Goal: Information Seeking & Learning: Check status

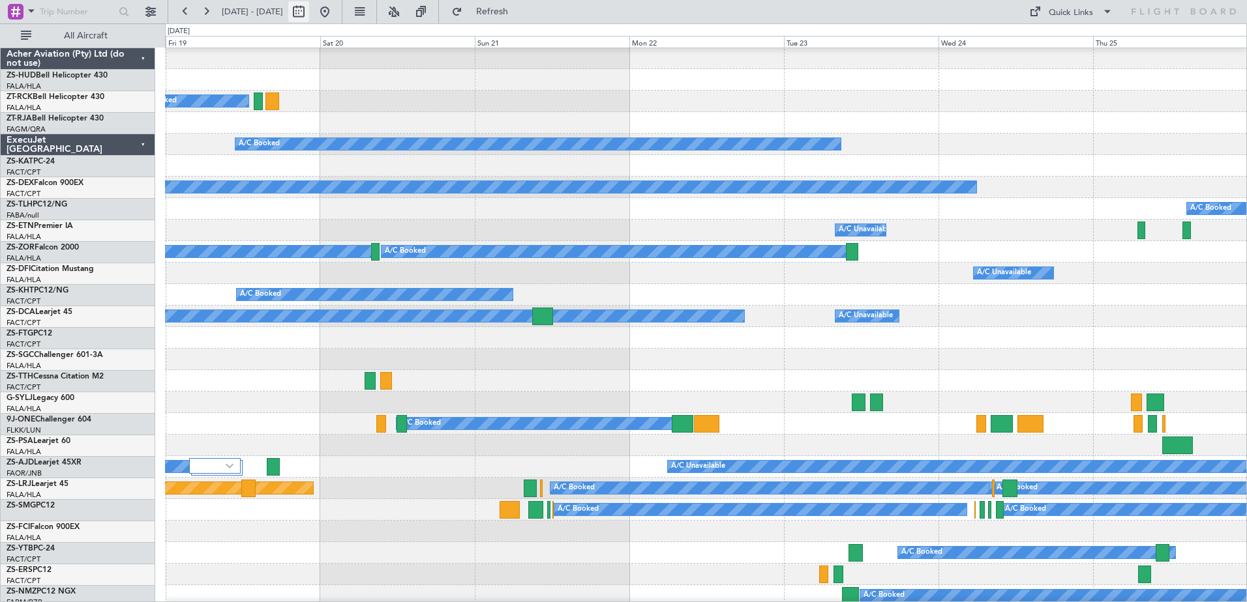
scroll to position [65, 0]
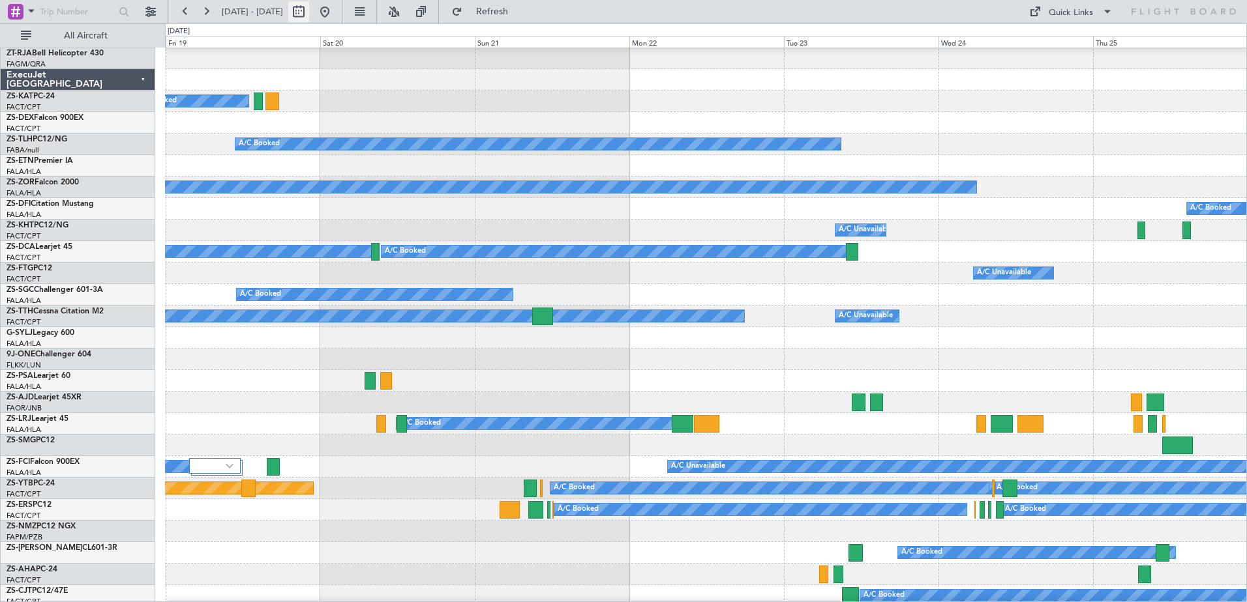
click at [309, 12] on button at bounding box center [298, 11] width 21 height 21
select select "9"
select select "2025"
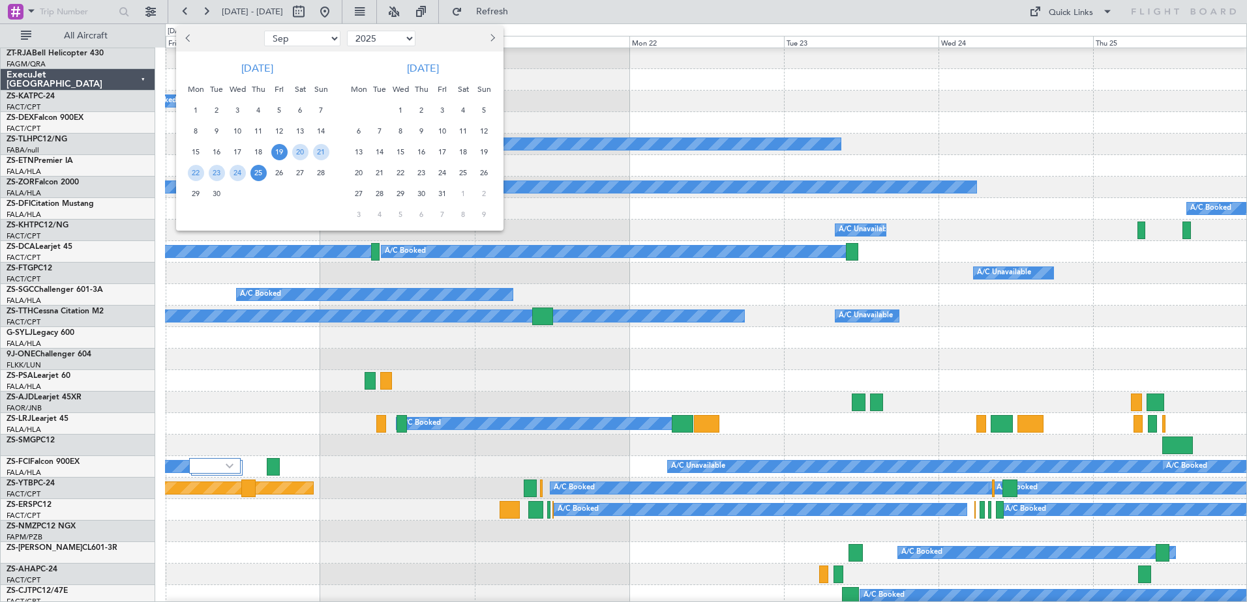
click at [401, 155] on span "15" at bounding box center [401, 152] width 16 height 16
click at [420, 156] on span "16" at bounding box center [421, 152] width 16 height 16
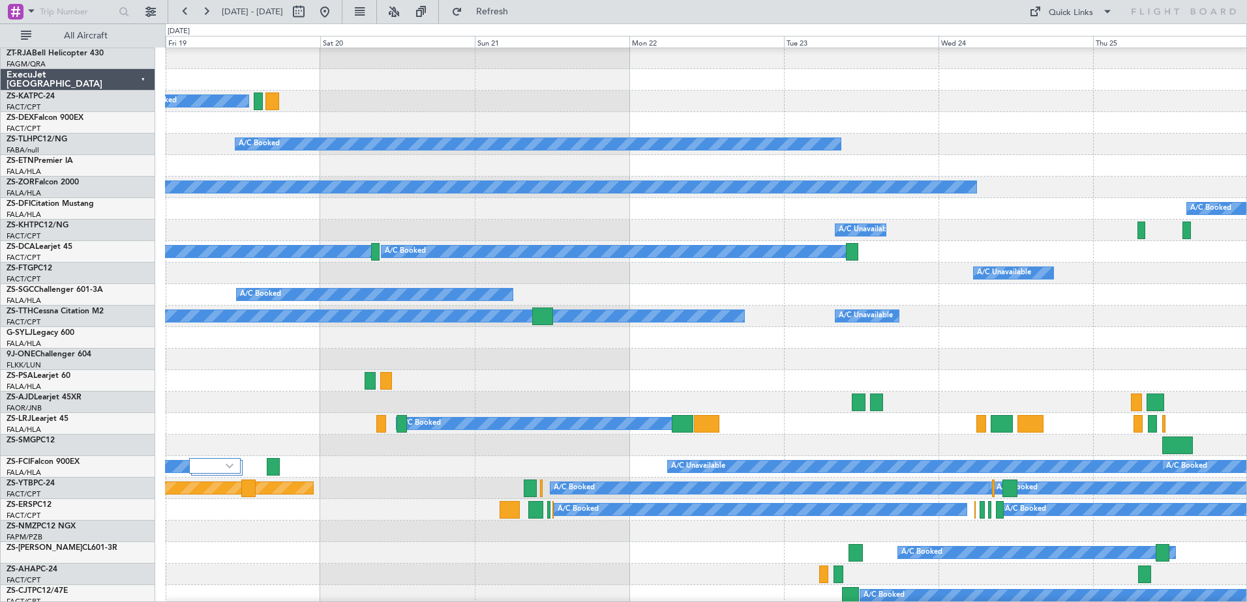
select select "10"
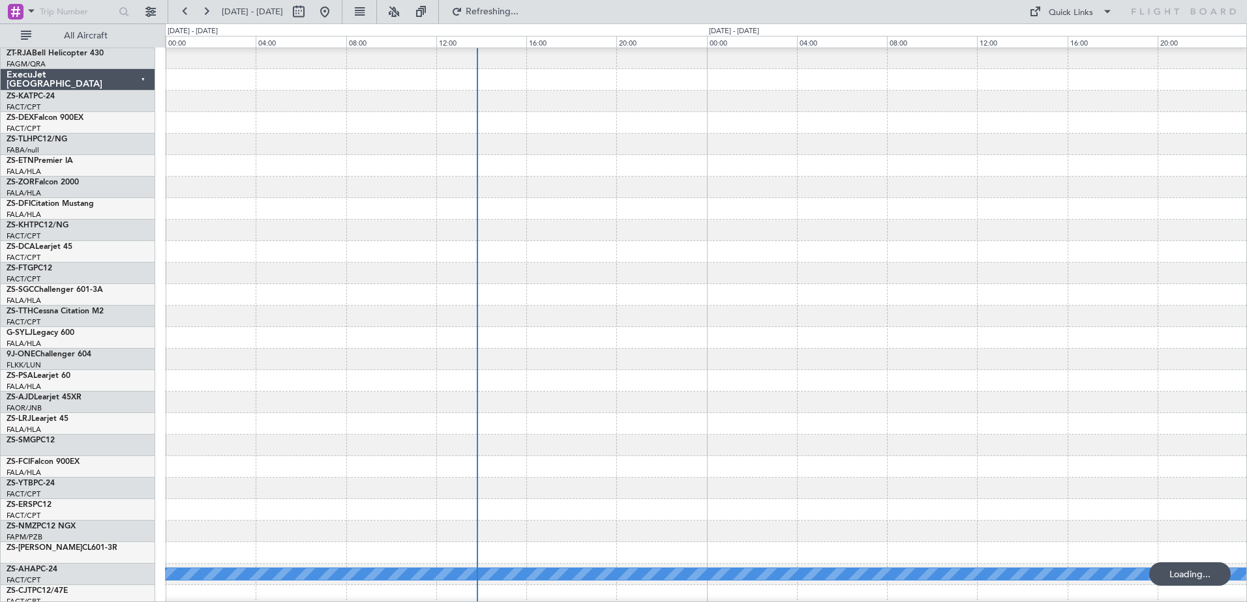
scroll to position [0, 0]
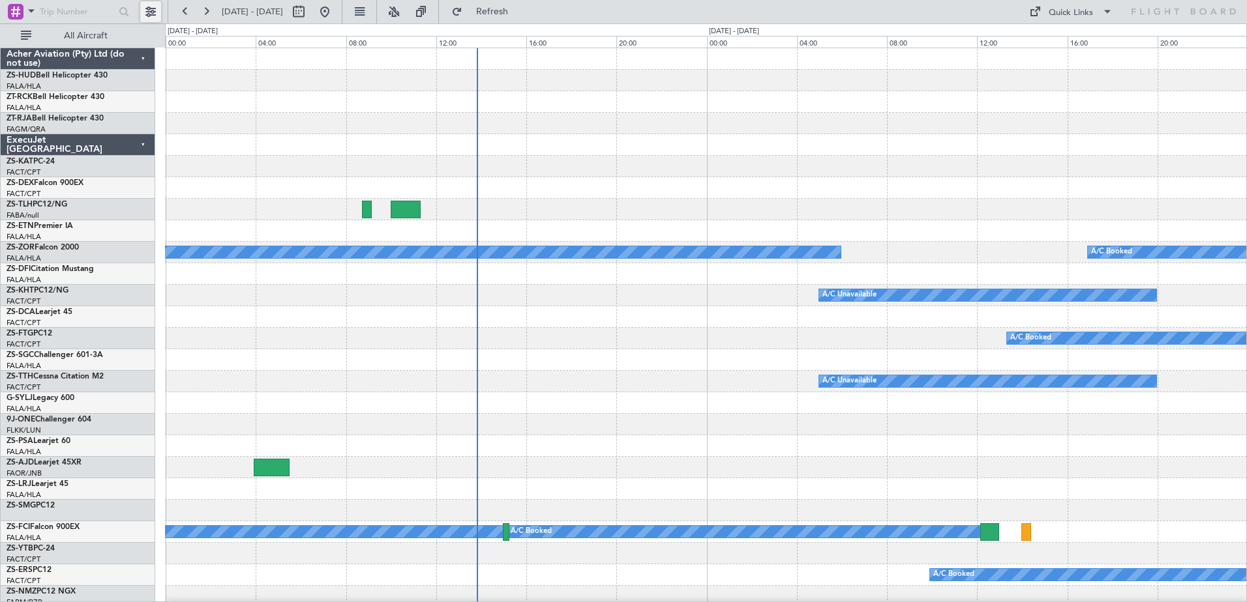
click at [147, 15] on button at bounding box center [150, 11] width 21 height 21
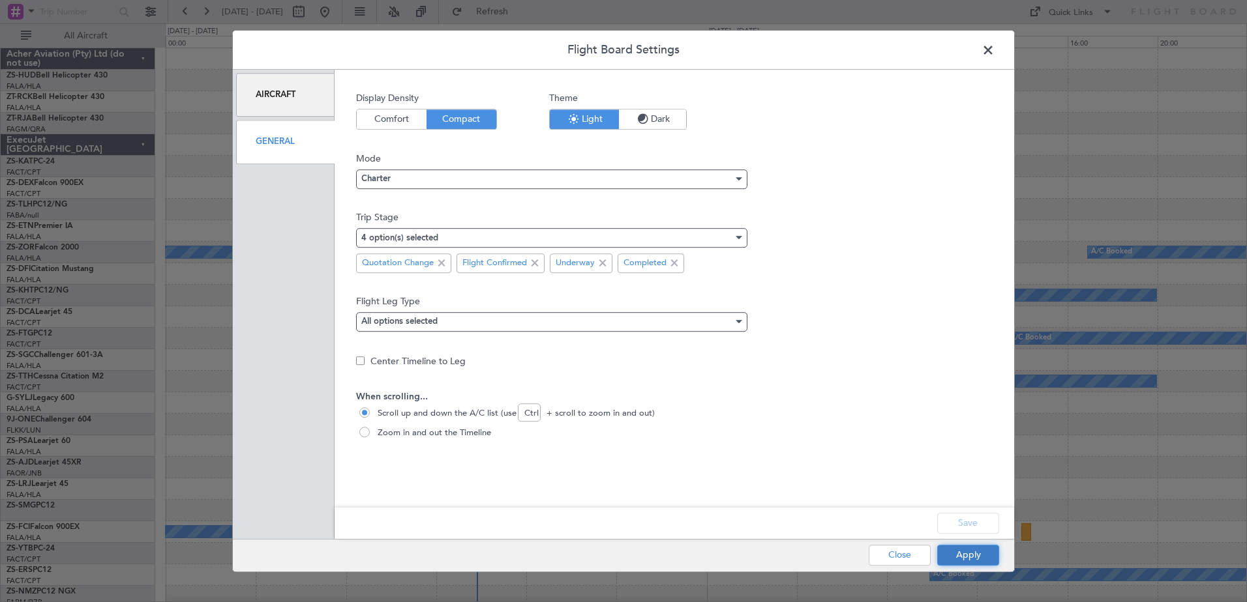
click at [969, 560] on button "Apply" at bounding box center [968, 555] width 62 height 21
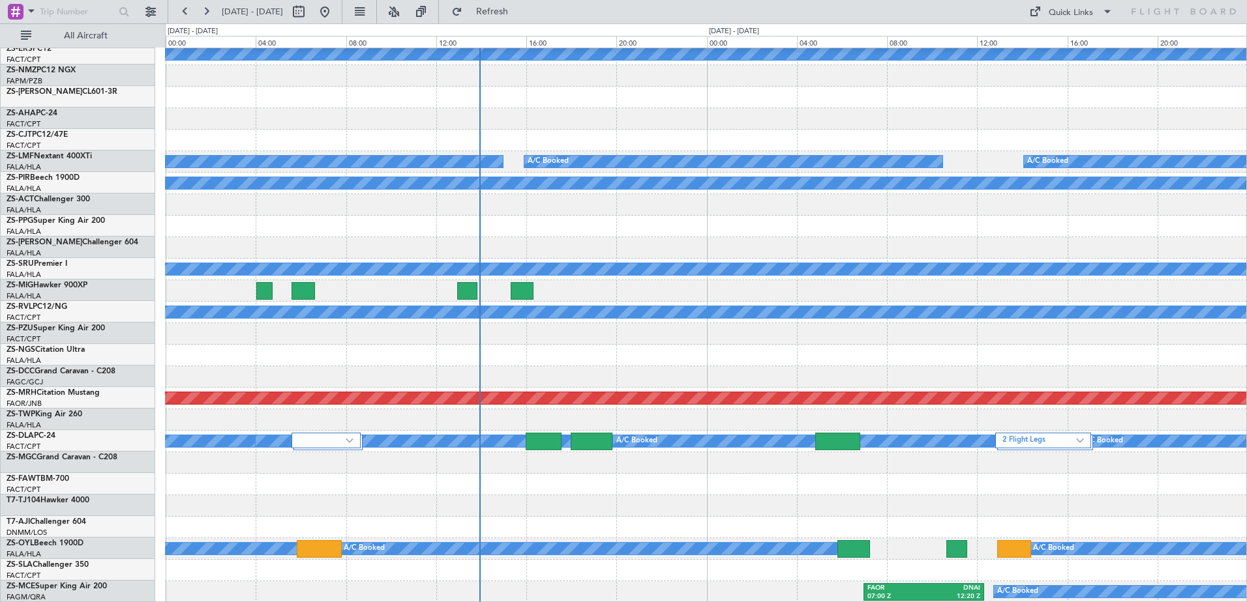
scroll to position [650, 0]
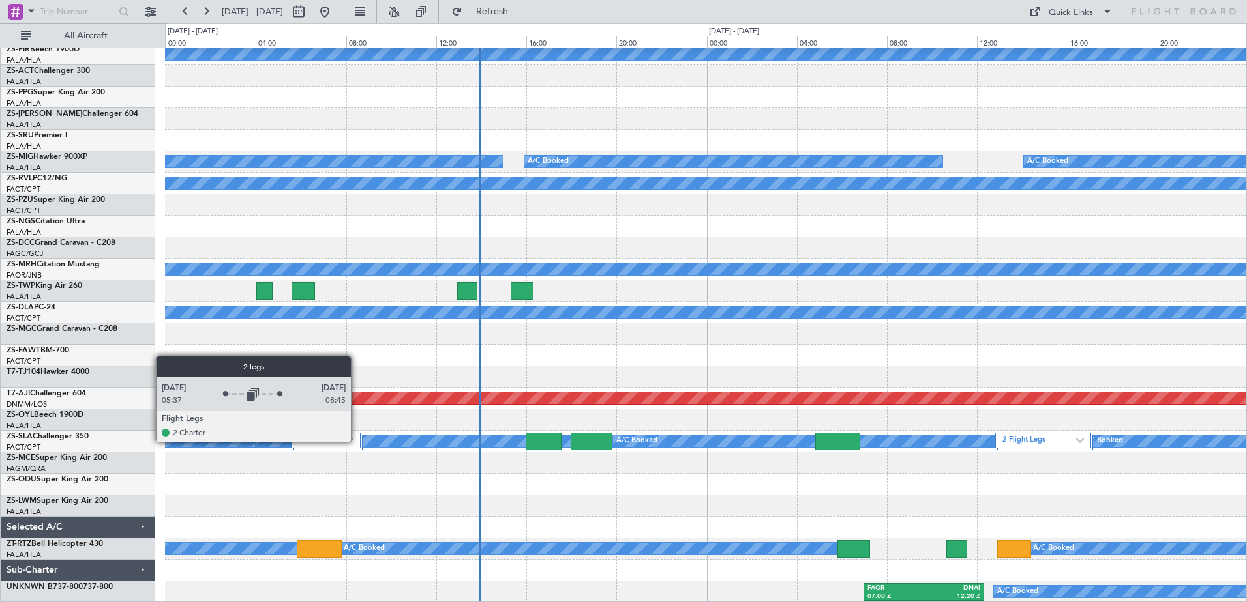
click at [357, 441] on div at bounding box center [325, 441] width 69 height 16
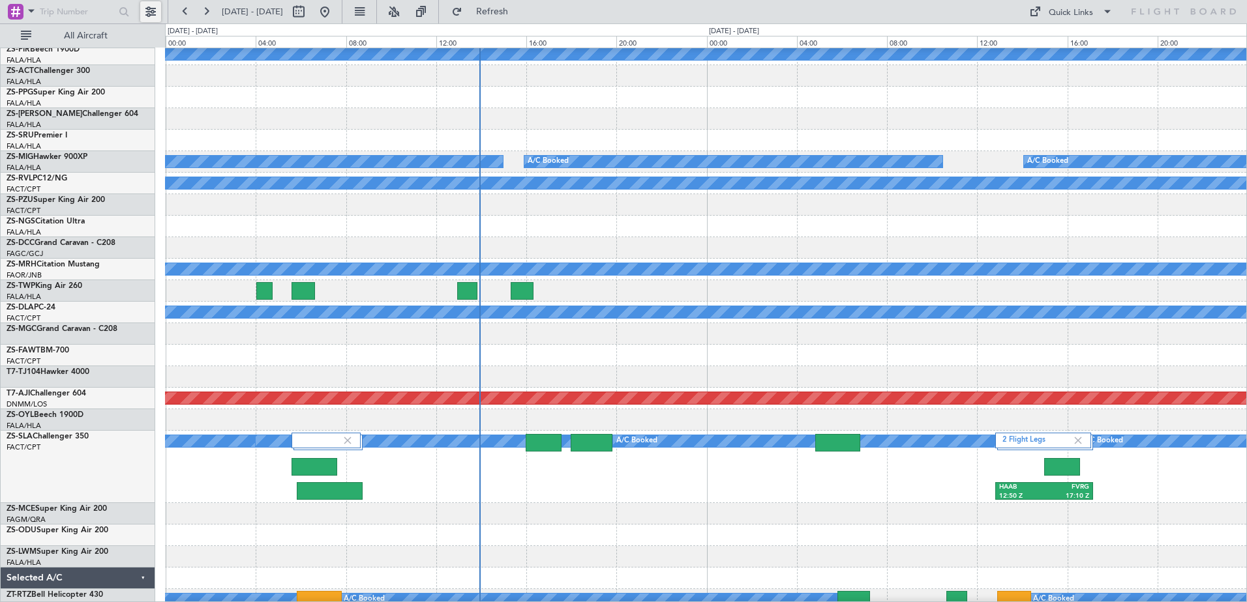
click at [153, 11] on button at bounding box center [150, 11] width 21 height 21
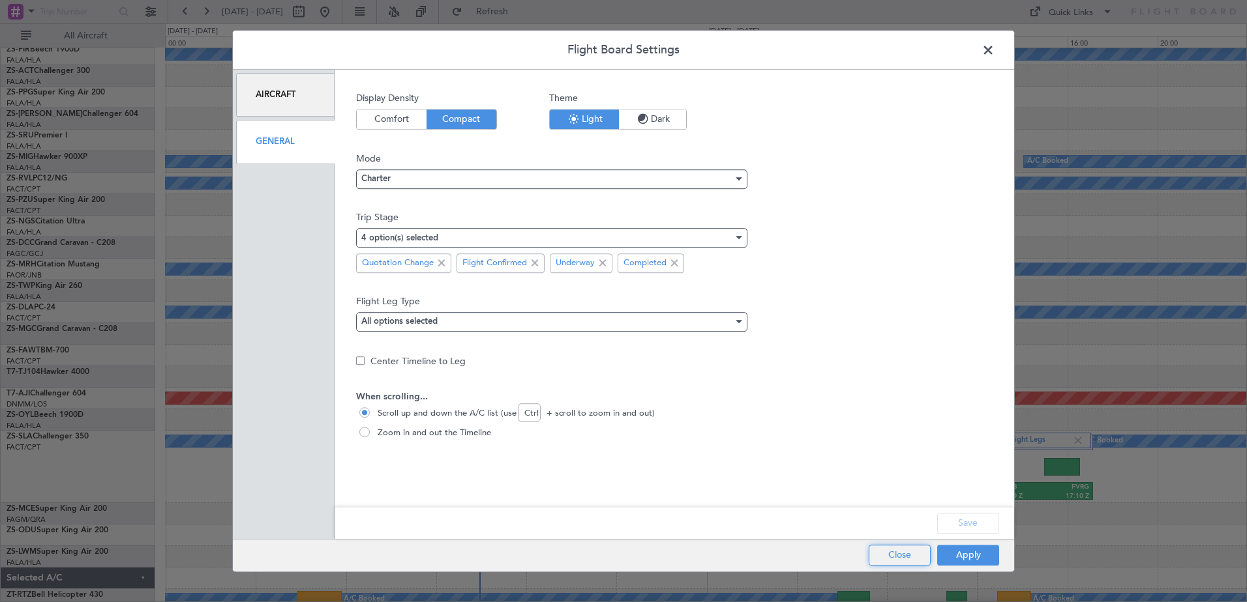
click at [902, 559] on button "Close" at bounding box center [899, 555] width 62 height 21
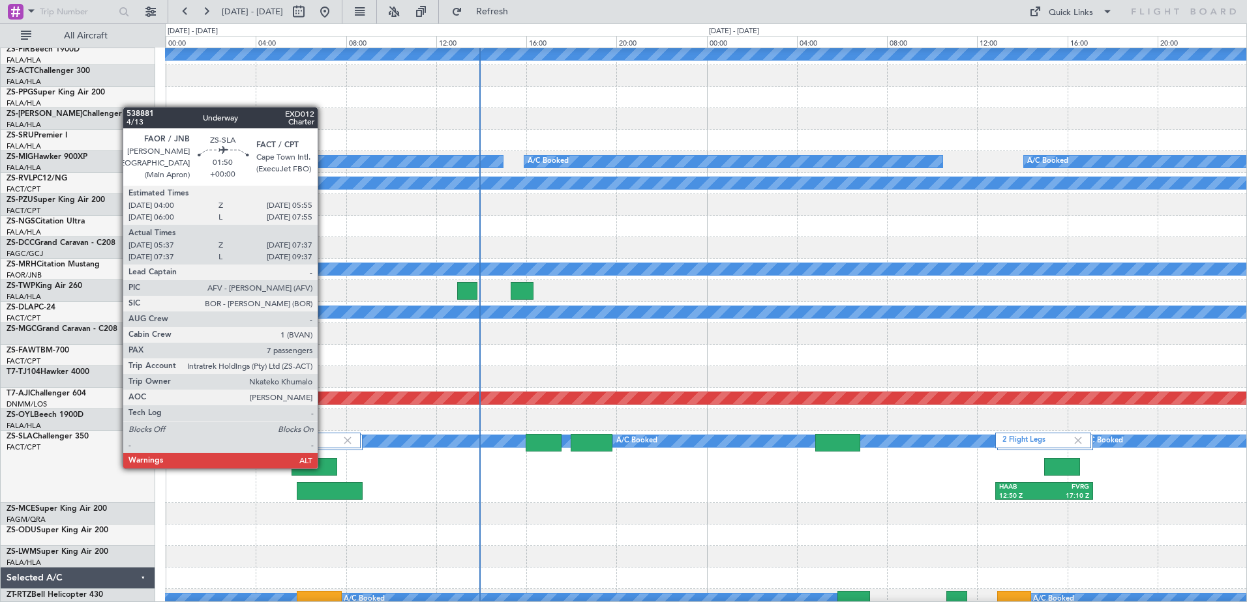
click at [323, 467] on div at bounding box center [314, 467] width 46 height 18
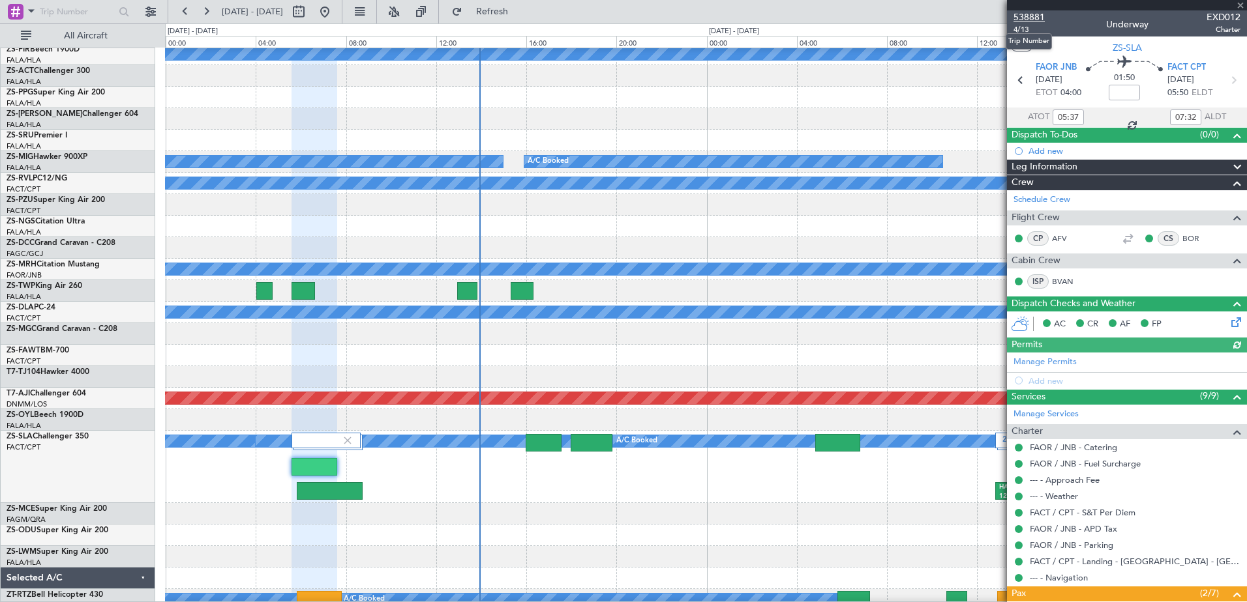
click at [1030, 20] on span "538881" at bounding box center [1028, 17] width 31 height 14
click at [1243, 8] on span at bounding box center [1240, 6] width 13 height 12
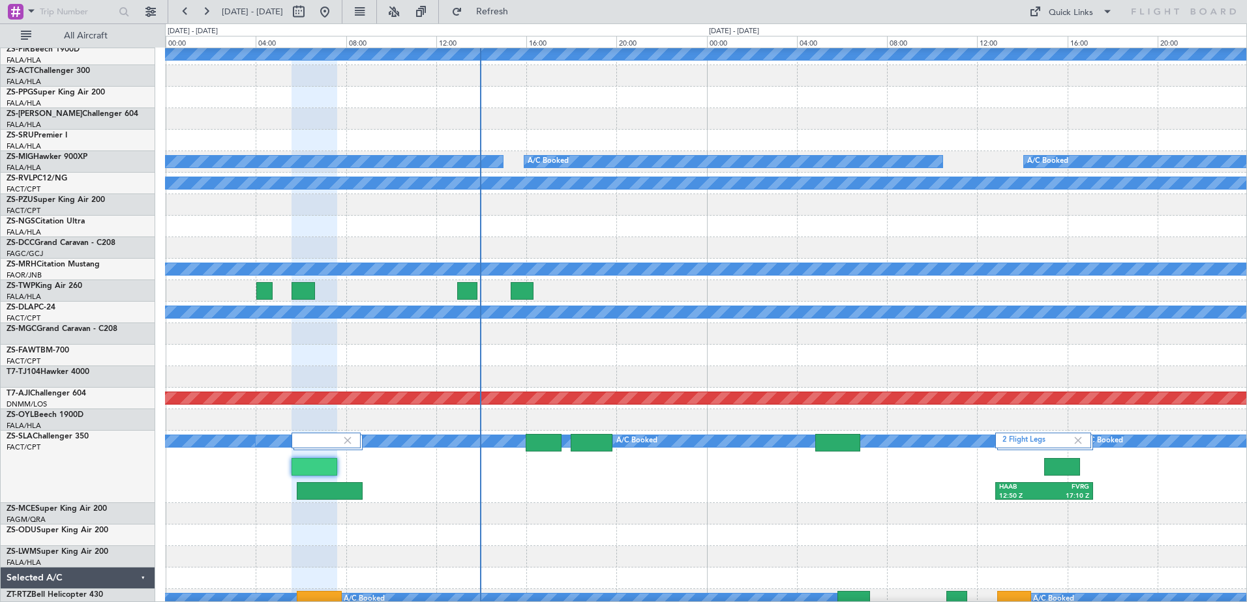
type input "0"
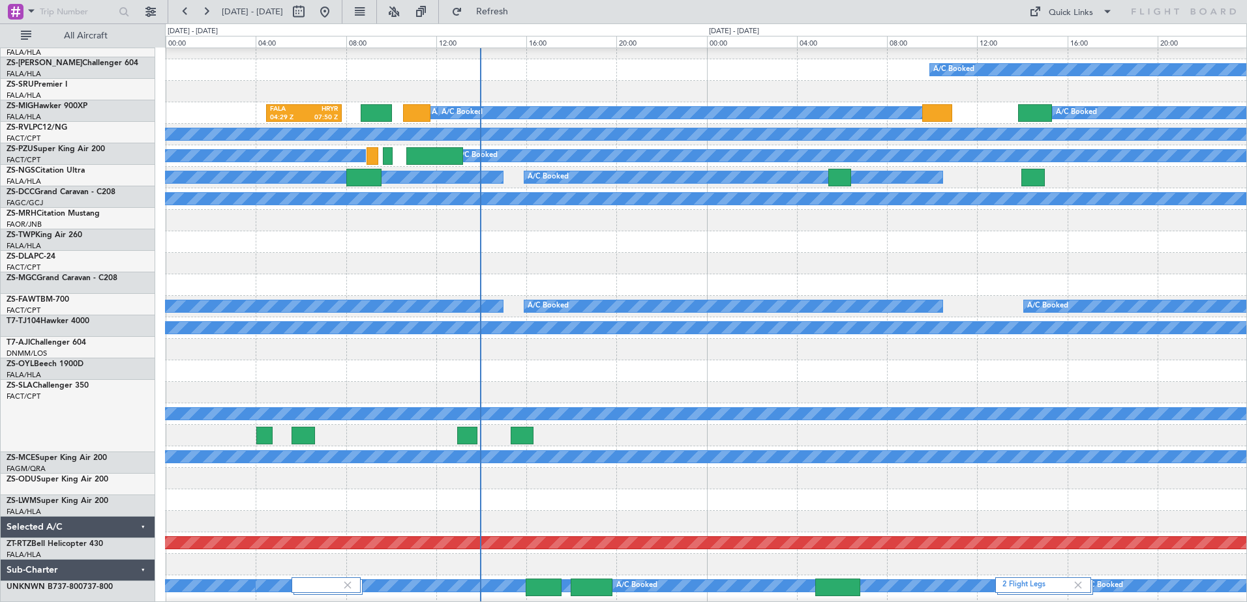
scroll to position [375, 0]
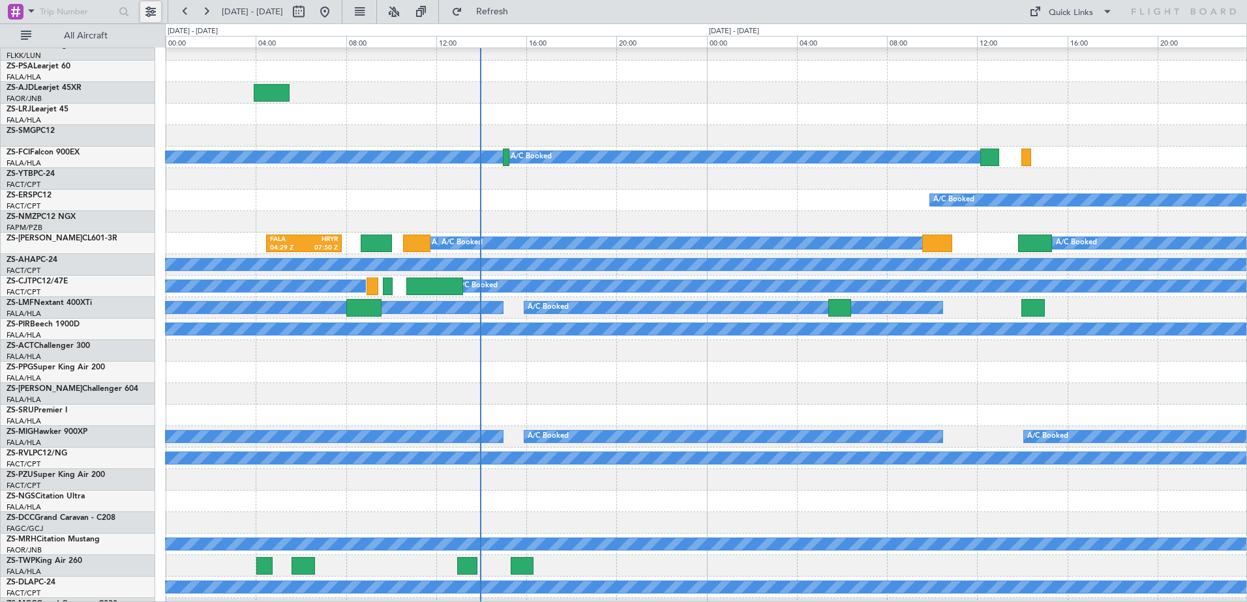
click at [157, 14] on button at bounding box center [150, 11] width 21 height 21
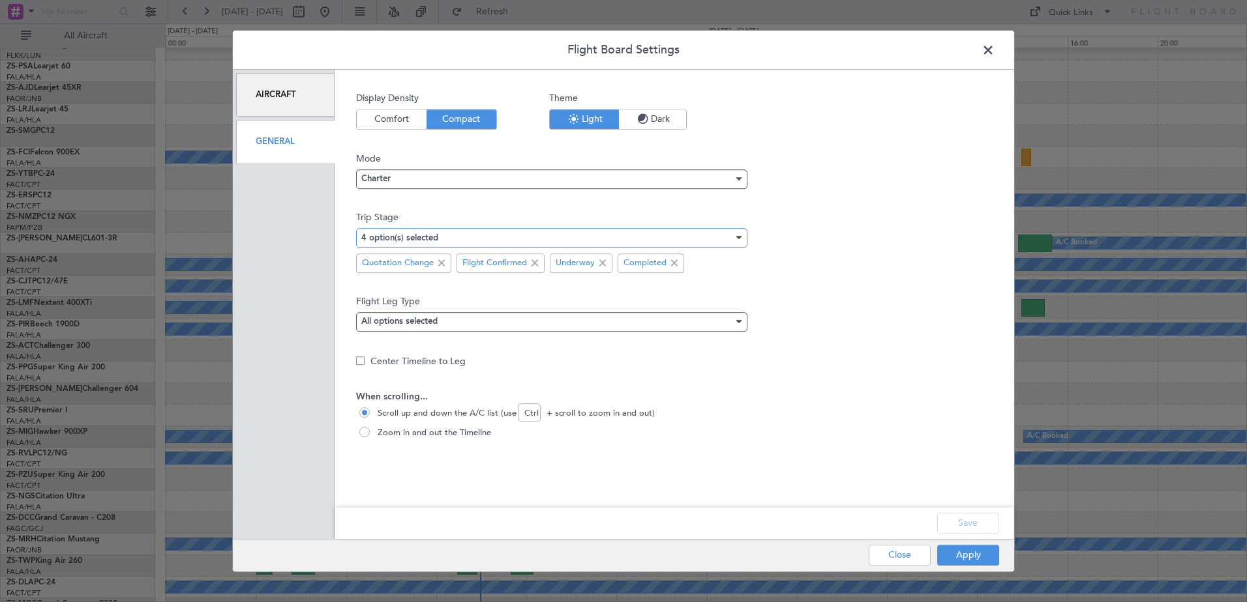
click at [536, 241] on div "4 option(s) selected" at bounding box center [547, 238] width 372 height 20
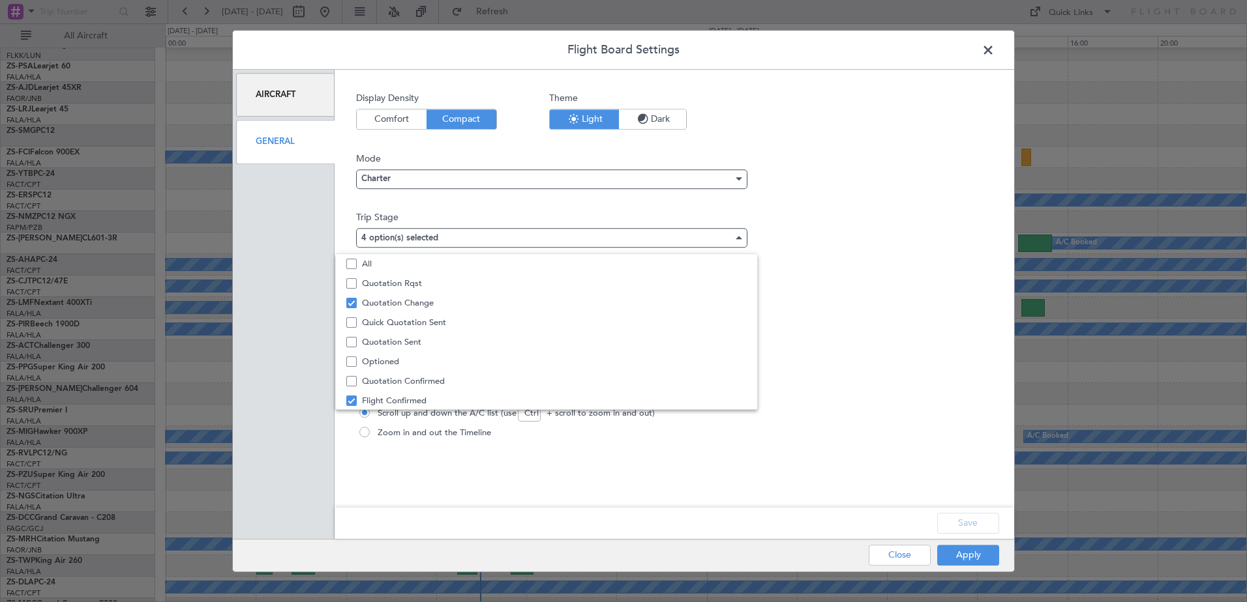
click at [962, 559] on div at bounding box center [623, 301] width 1247 height 602
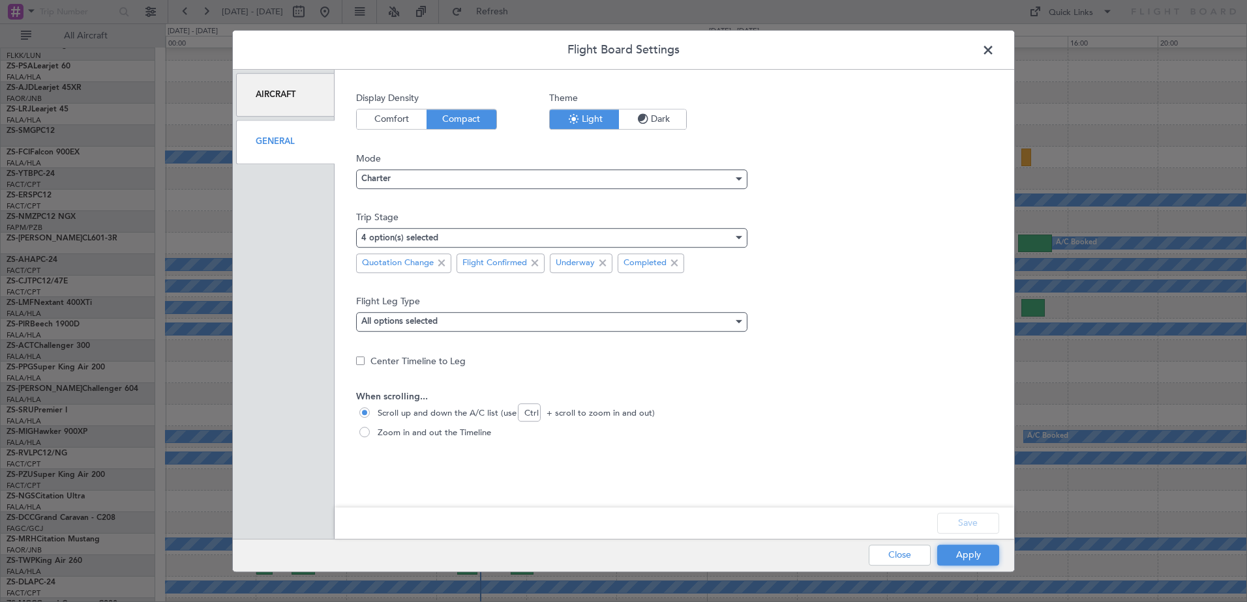
click at [962, 559] on button "Apply" at bounding box center [968, 555] width 62 height 21
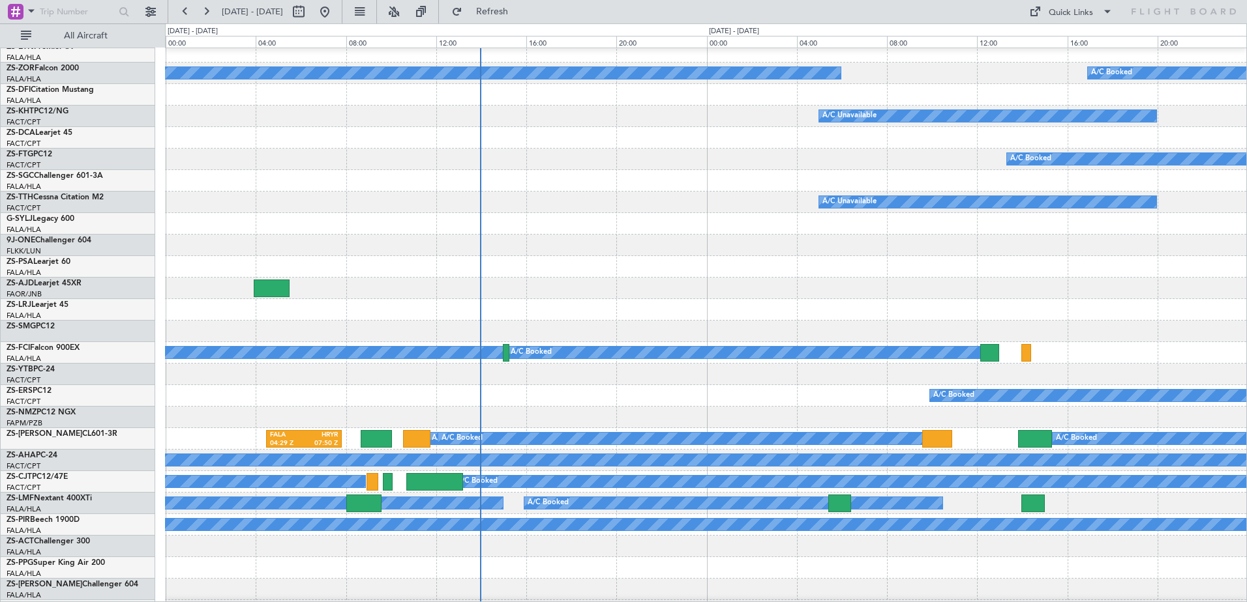
scroll to position [244, 0]
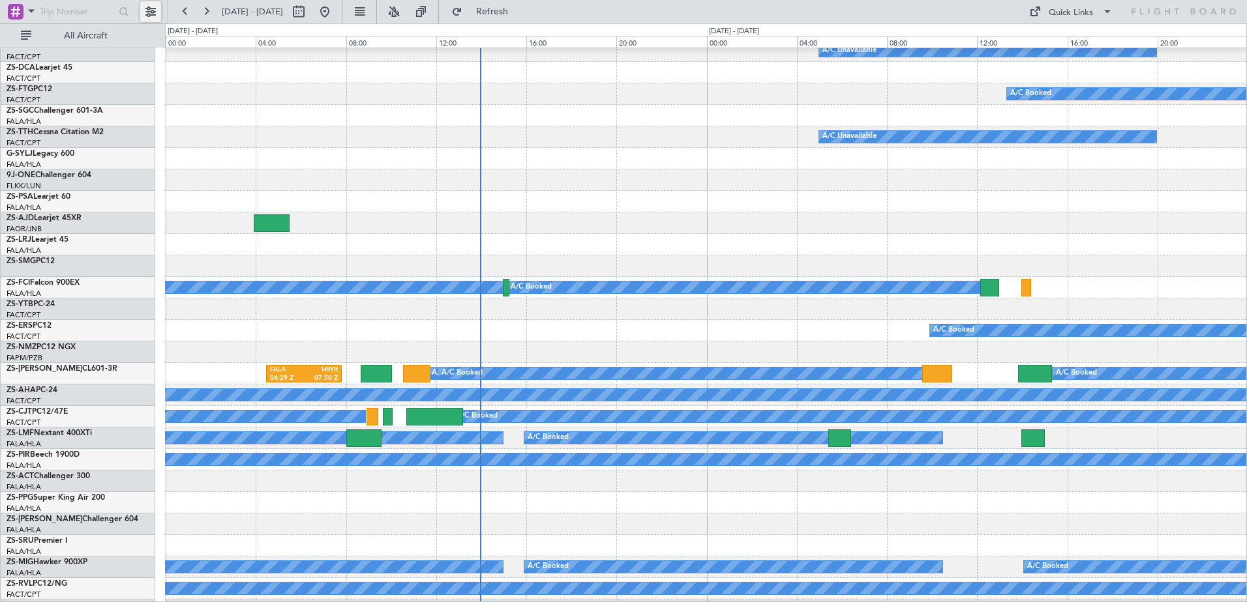
click at [143, 10] on button at bounding box center [150, 11] width 21 height 21
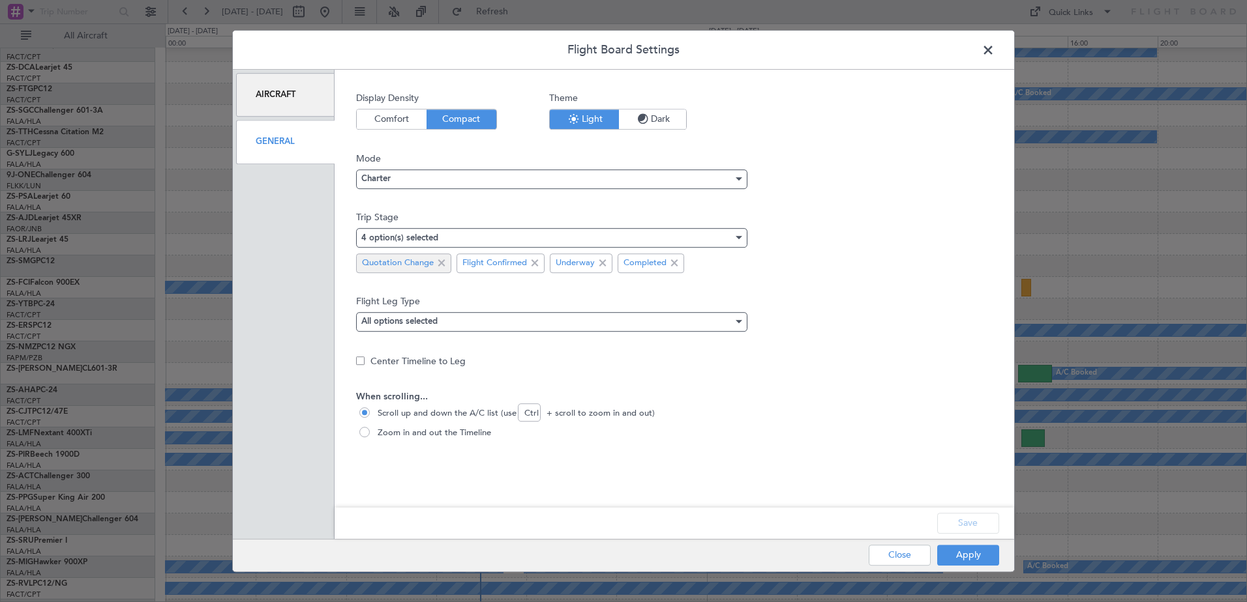
click at [443, 262] on span at bounding box center [442, 264] width 16 height 16
click at [663, 239] on div "3 option(s) selected" at bounding box center [547, 238] width 372 height 20
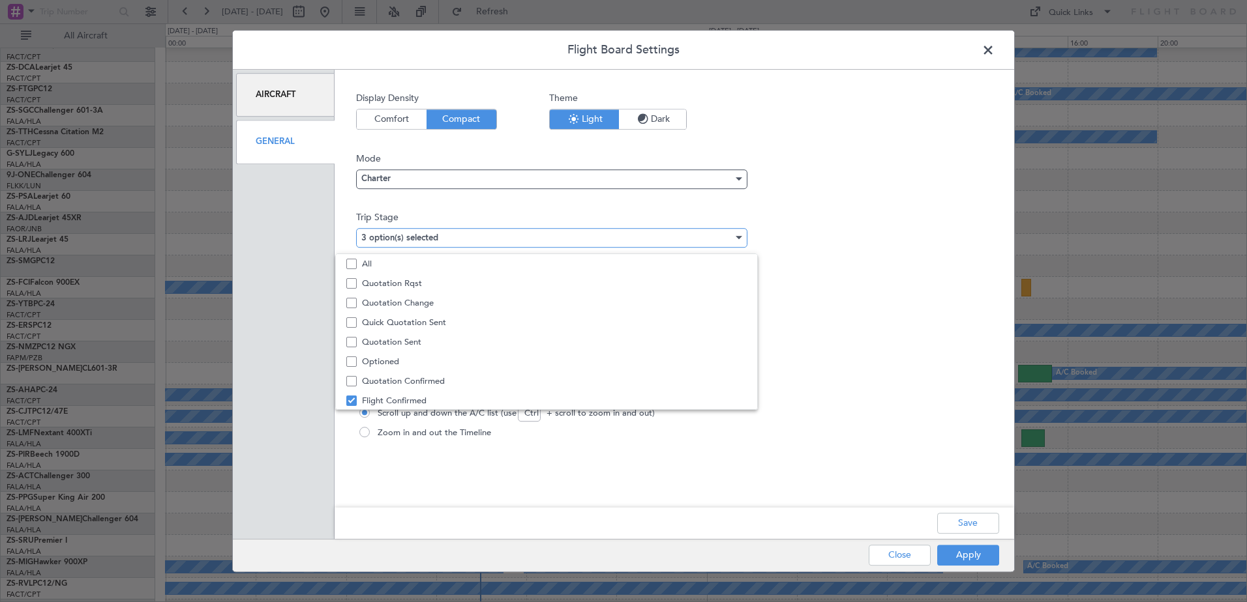
scroll to position [40, 0]
click at [400, 325] on span "Optioned" at bounding box center [554, 322] width 385 height 20
click at [974, 557] on div at bounding box center [623, 301] width 1247 height 602
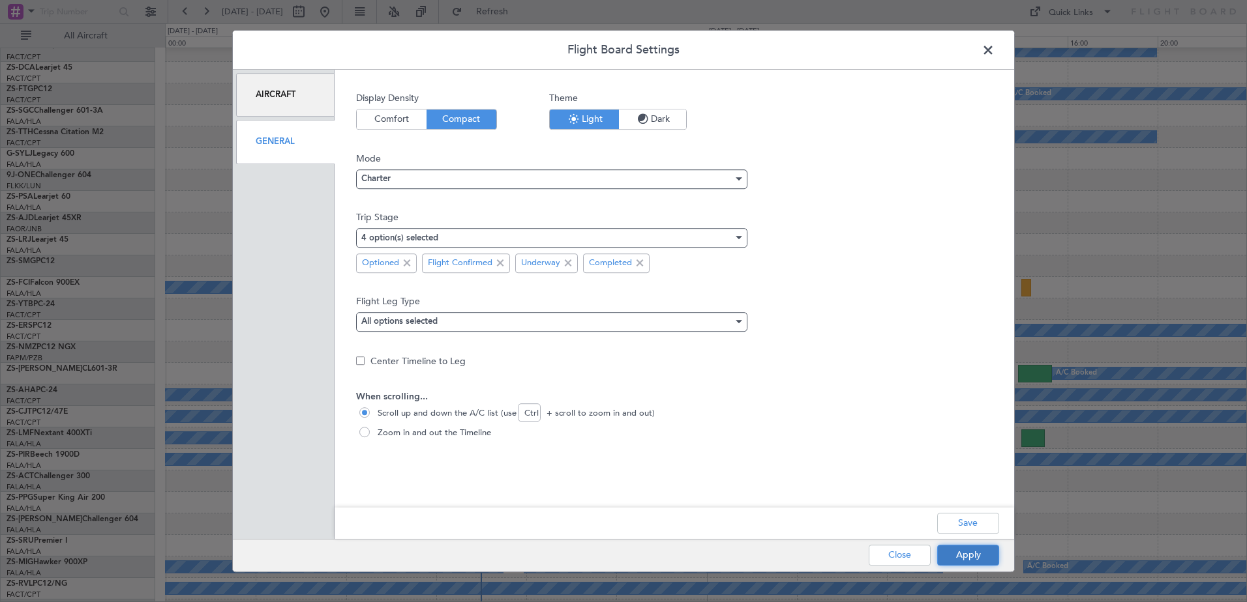
click at [973, 558] on button "Apply" at bounding box center [968, 555] width 62 height 21
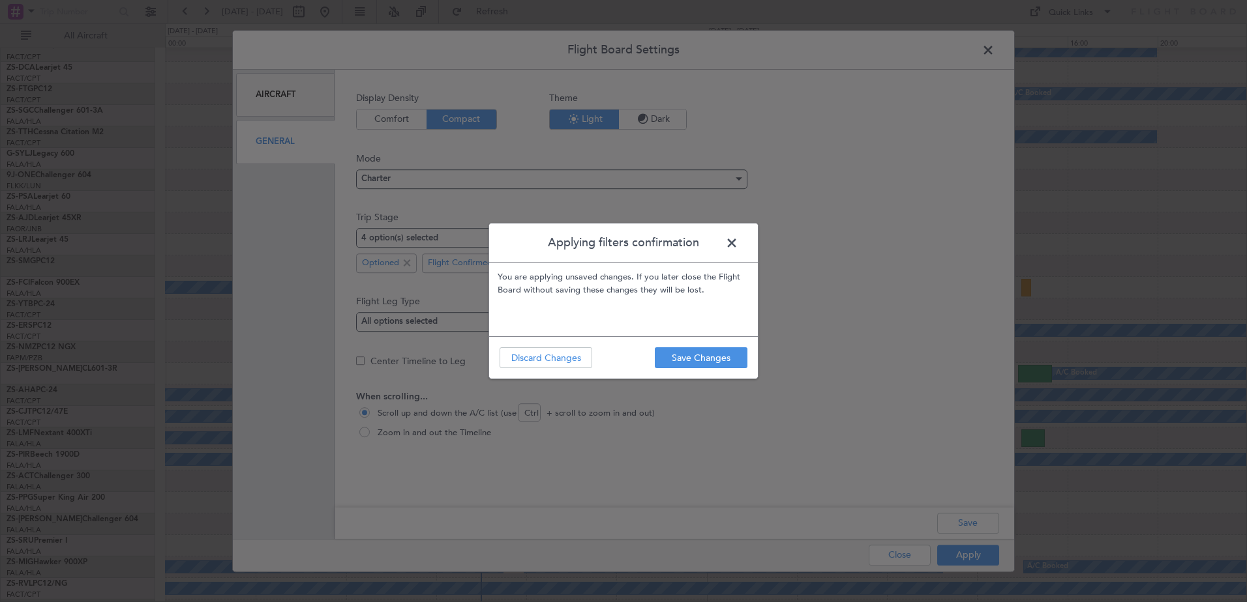
click at [720, 370] on footer "Save Changes Discard Changes" at bounding box center [623, 357] width 269 height 42
click at [717, 366] on button "Save Changes" at bounding box center [701, 358] width 93 height 21
